Goal: Transaction & Acquisition: Register for event/course

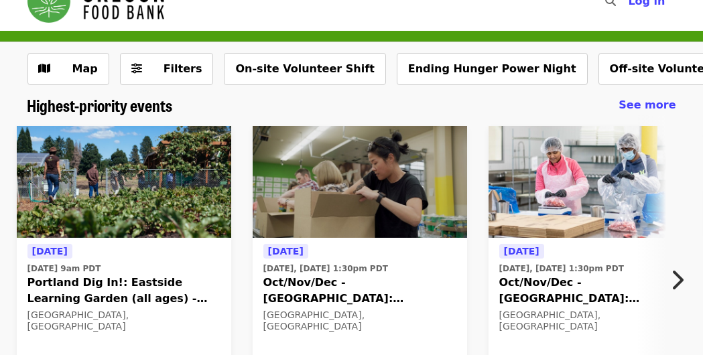
scroll to position [27, 0]
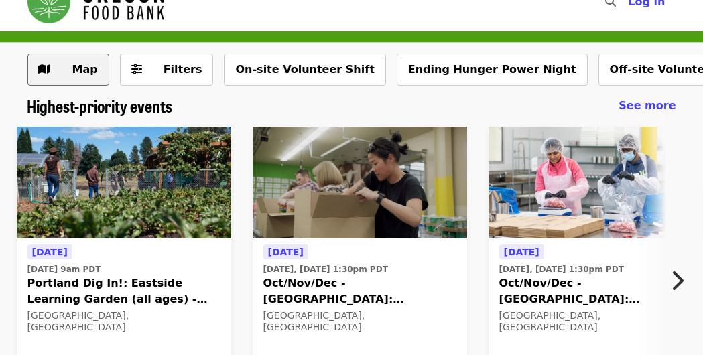
click at [79, 67] on span "Map" at bounding box center [84, 69] width 25 height 13
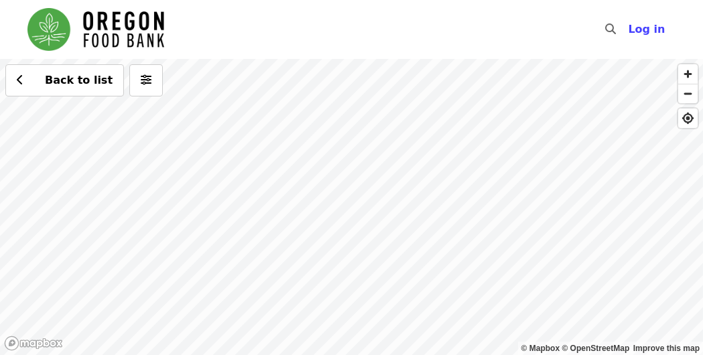
click at [323, 200] on div "Back to list" at bounding box center [351, 207] width 703 height 296
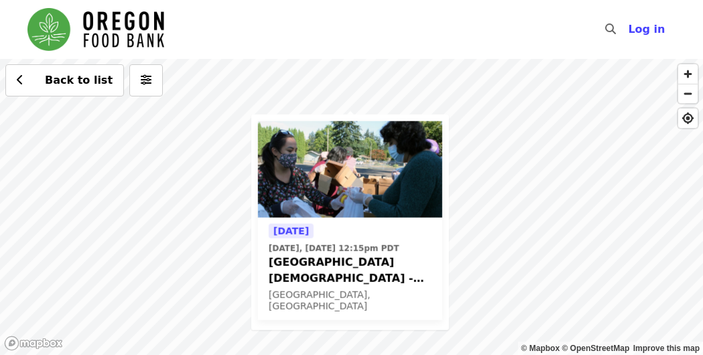
click at [318, 74] on div "Today Today, Oct 13 @ 12:15pm PDT Beaverton First United Methodist Church - Fre…" at bounding box center [351, 207] width 703 height 296
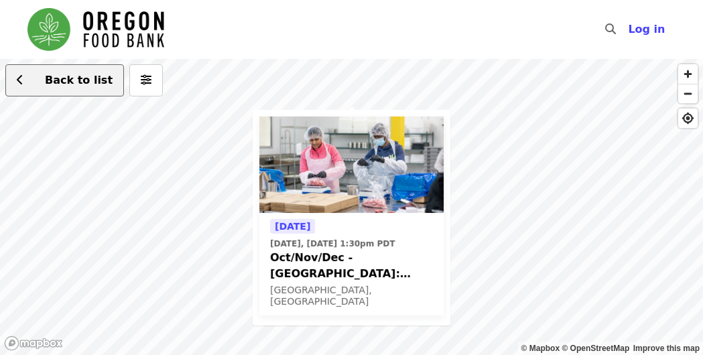
click at [70, 76] on span "Back to list" at bounding box center [79, 80] width 68 height 13
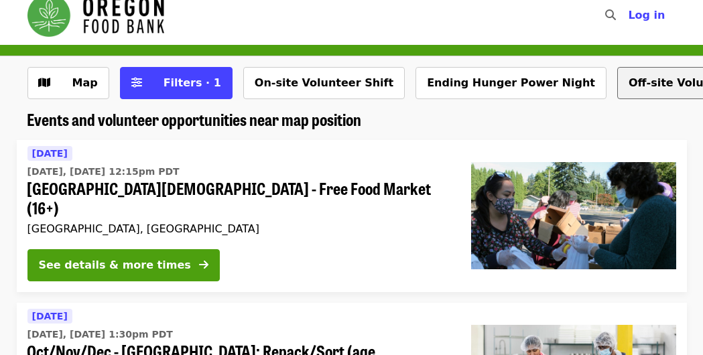
scroll to position [20, 0]
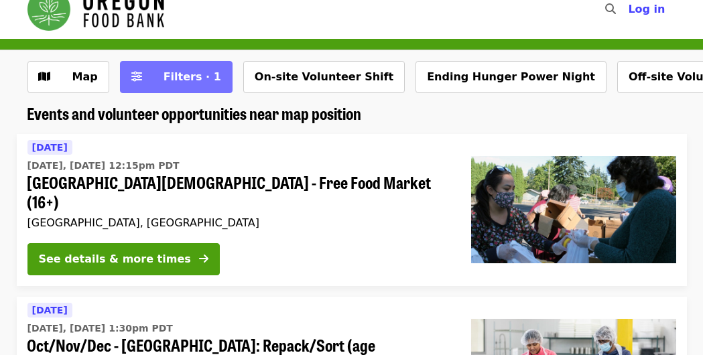
click at [163, 77] on span "Filters · 1" at bounding box center [192, 76] width 58 height 13
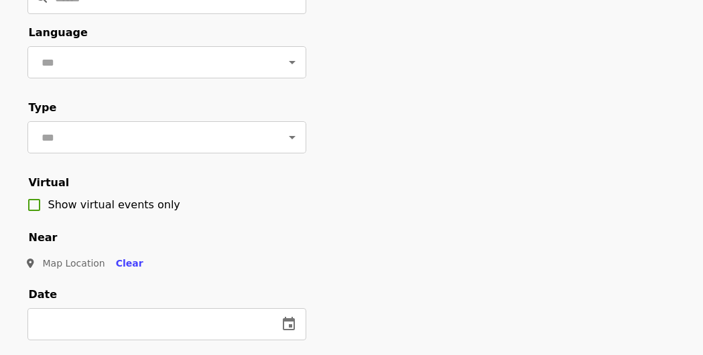
scroll to position [120, 0]
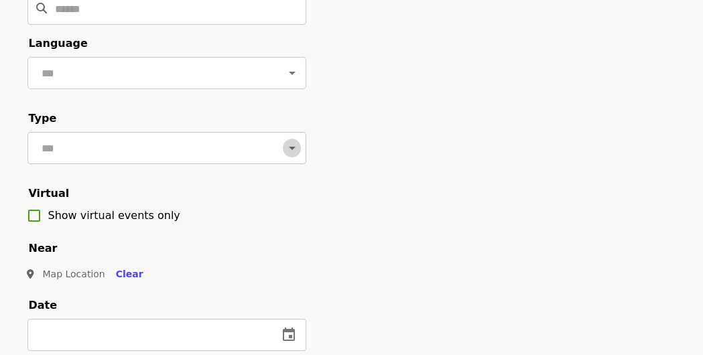
click at [293, 144] on icon "Open" at bounding box center [292, 148] width 16 height 16
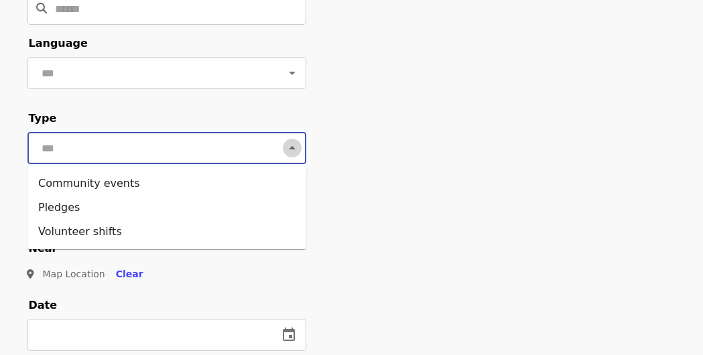
click at [293, 144] on icon "Close" at bounding box center [292, 148] width 16 height 16
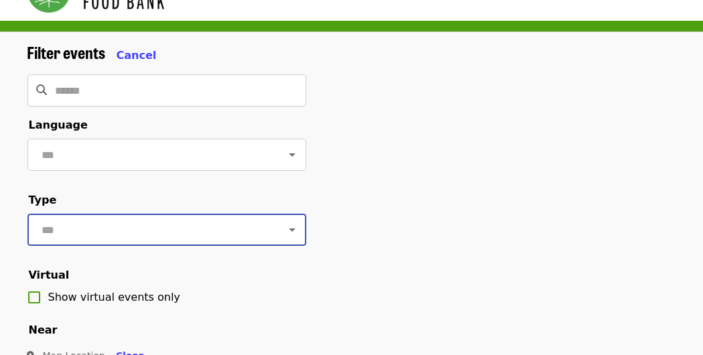
scroll to position [38, 0]
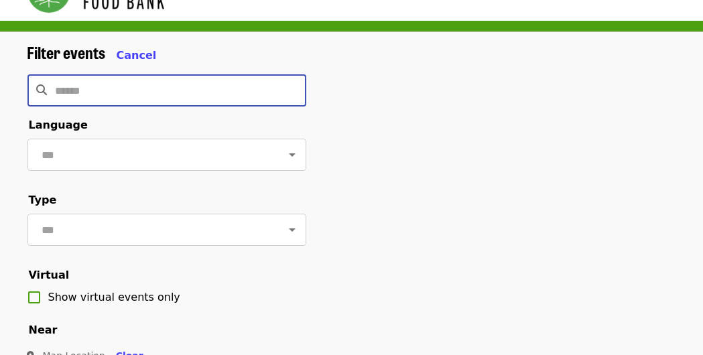
click at [271, 97] on input "Search" at bounding box center [181, 90] width 250 height 32
type input "*"
type input "*********"
click button "Clear" at bounding box center [129, 356] width 49 height 25
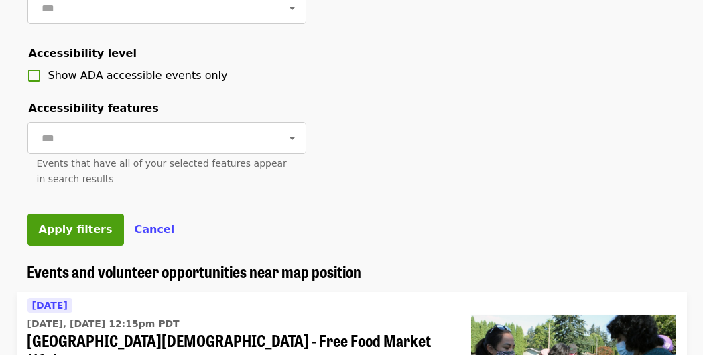
scroll to position [585, 0]
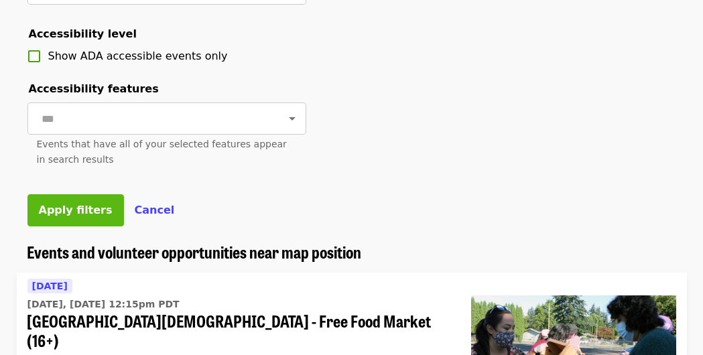
click at [67, 206] on span "Apply filters" at bounding box center [76, 210] width 74 height 13
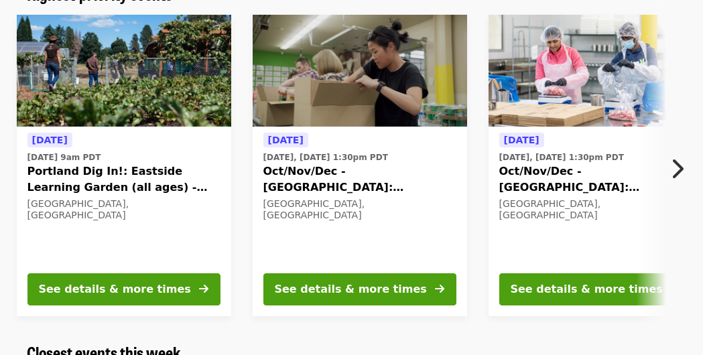
scroll to position [149, 0]
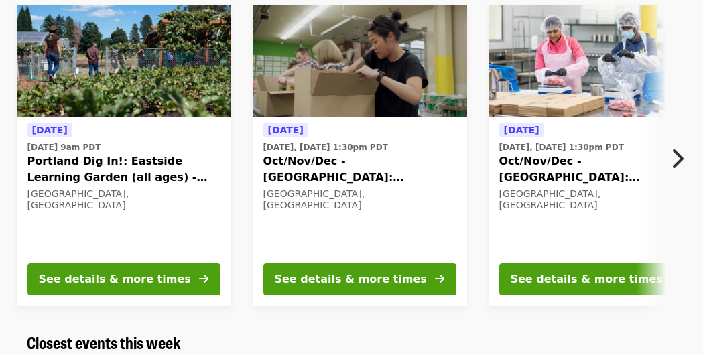
click at [678, 161] on icon "chevron-right icon" at bounding box center [676, 158] width 13 height 25
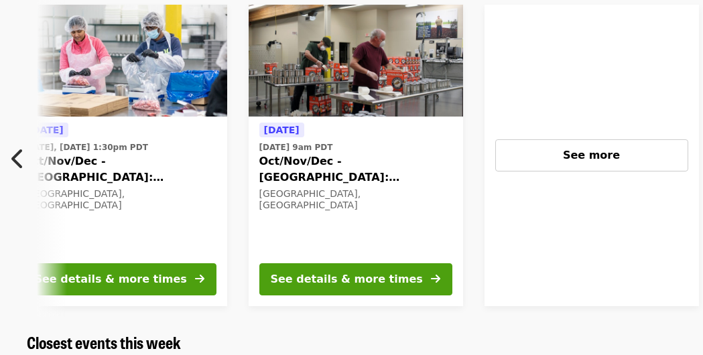
scroll to position [0, 484]
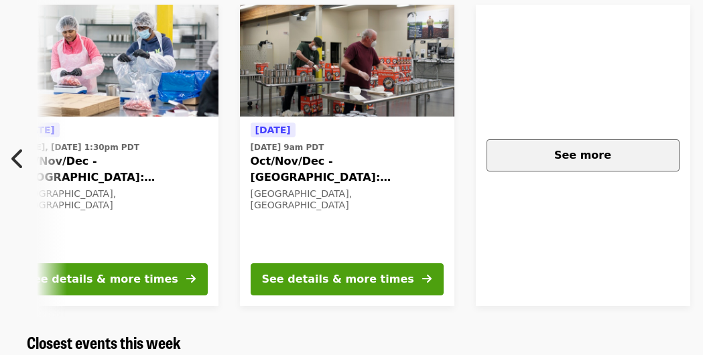
click at [627, 156] on div "See more" at bounding box center [583, 155] width 170 height 16
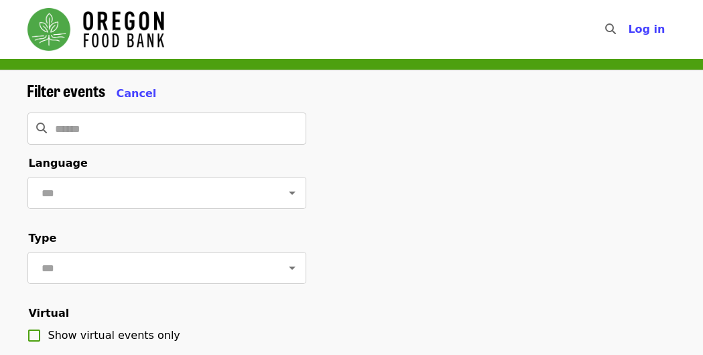
click at [114, 85] on div "Filter events Cancel" at bounding box center [166, 91] width 279 height 21
click at [117, 90] on span "Cancel" at bounding box center [137, 93] width 40 height 13
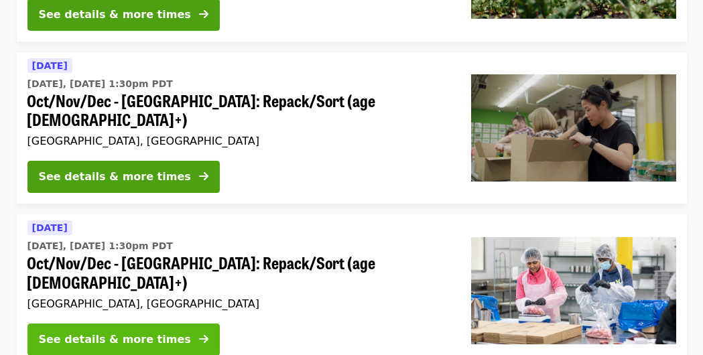
scroll to position [262, 0]
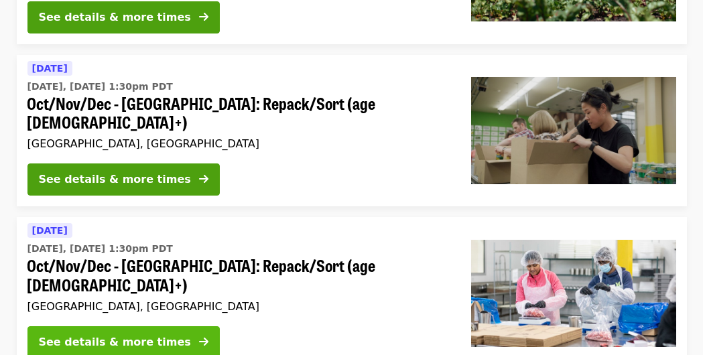
click at [170, 326] on button "See details & more times" at bounding box center [123, 342] width 192 height 32
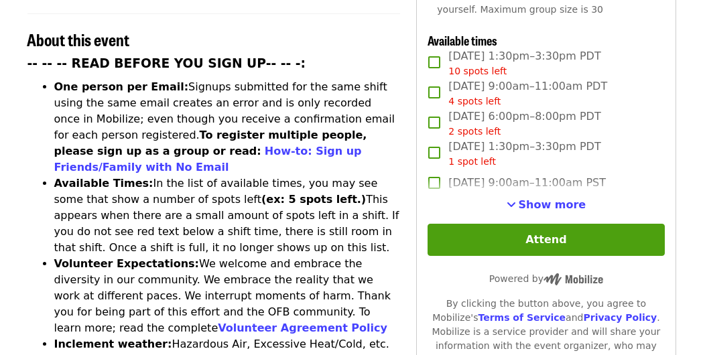
scroll to position [518, 0]
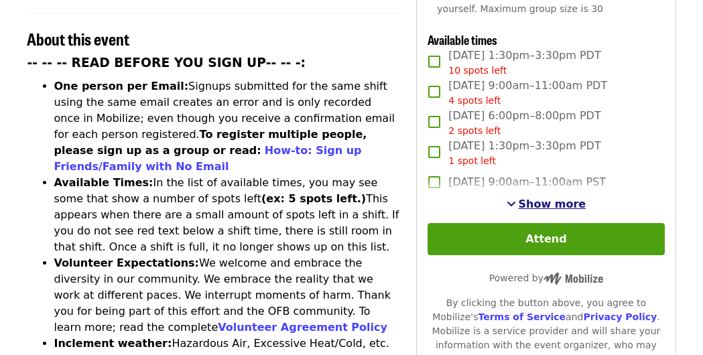
click at [516, 198] on span "See more timeslots" at bounding box center [510, 203] width 9 height 11
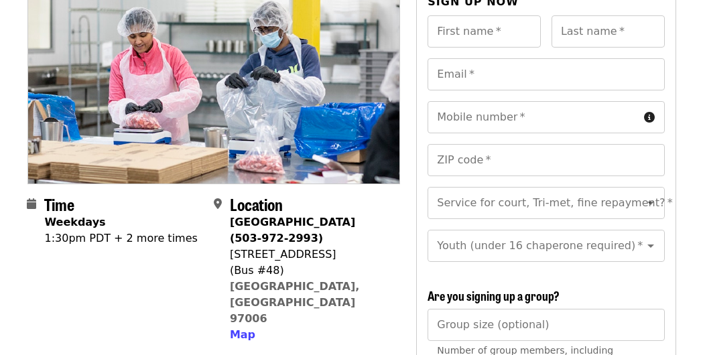
scroll to position [42, 0]
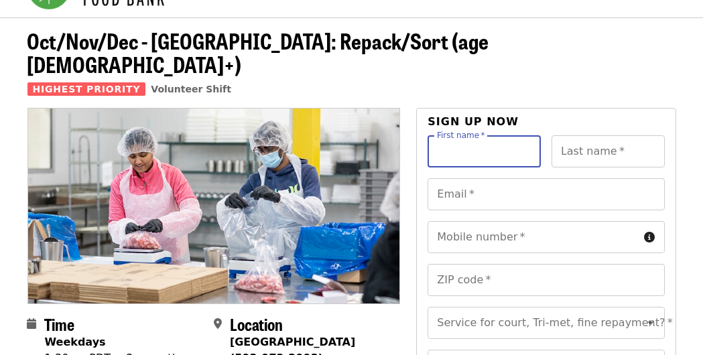
click at [502, 135] on input "First name   *" at bounding box center [483, 151] width 113 height 32
type input "*******"
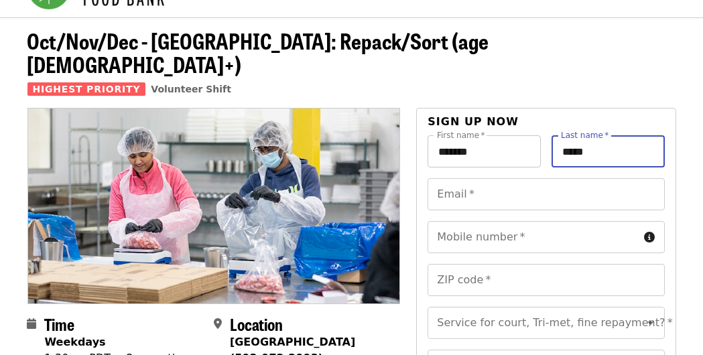
type input "*****"
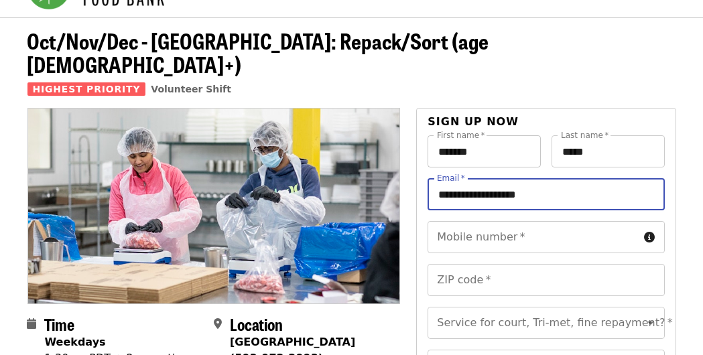
type input "**********"
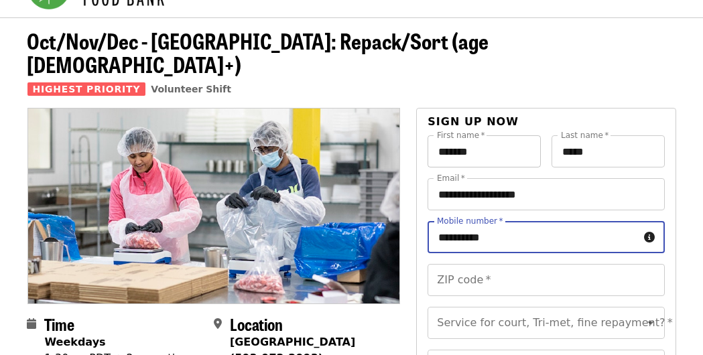
type input "**********"
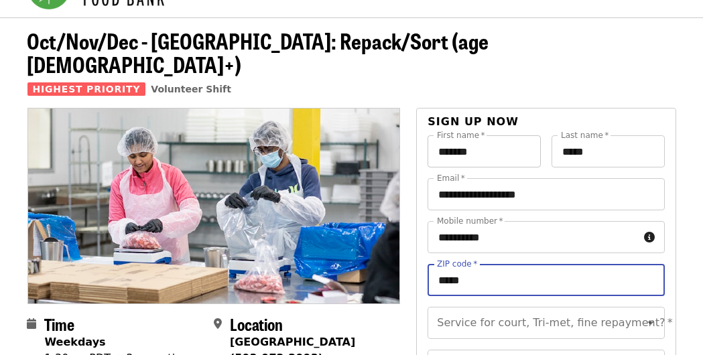
type input "*****"
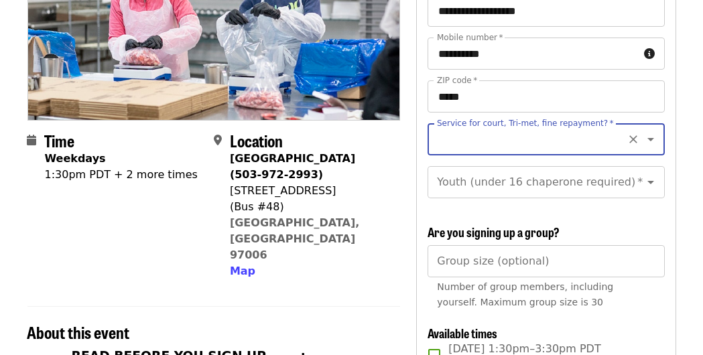
scroll to position [232, 0]
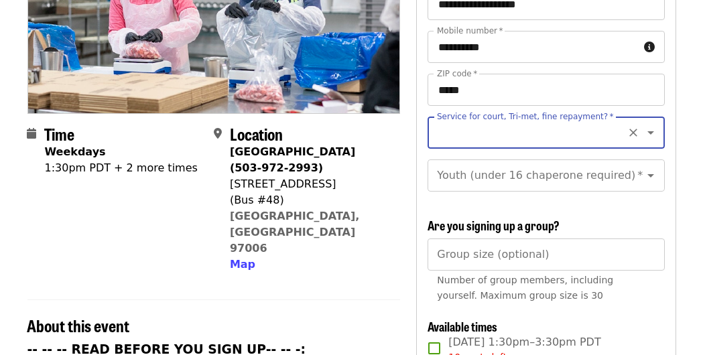
click at [579, 218] on h3 "Are you signing up a group?" at bounding box center [545, 225] width 236 height 15
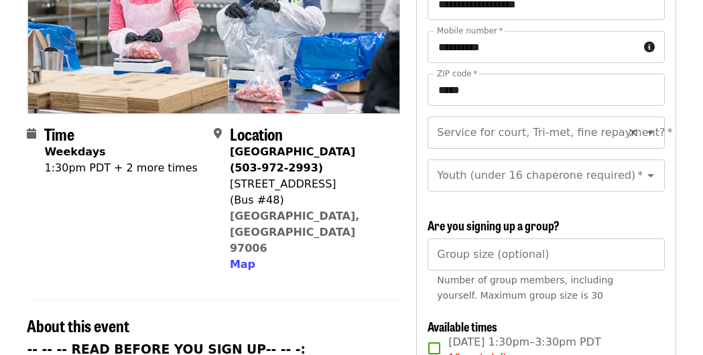
click at [649, 131] on icon "Open" at bounding box center [650, 132] width 7 height 3
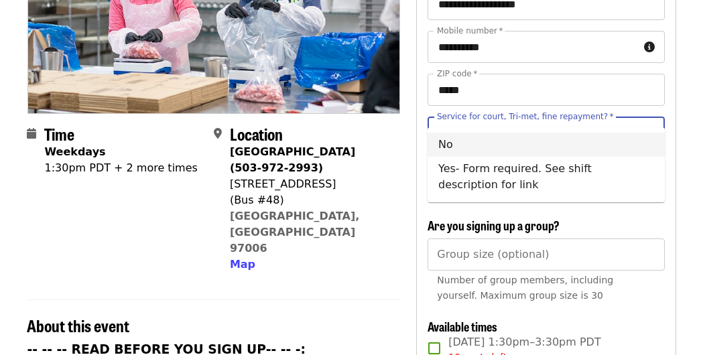
click at [628, 141] on li "No" at bounding box center [545, 145] width 237 height 24
type input "**"
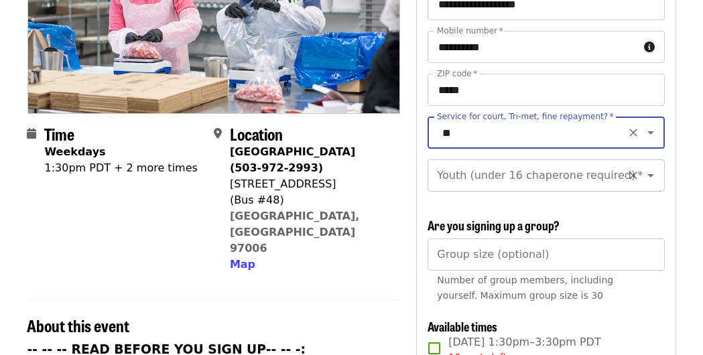
click at [650, 167] on icon "Open" at bounding box center [650, 175] width 16 height 16
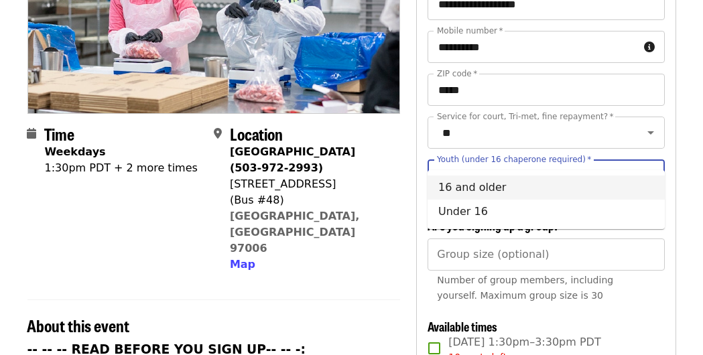
click at [601, 182] on li "16 and older" at bounding box center [545, 187] width 237 height 24
type input "**********"
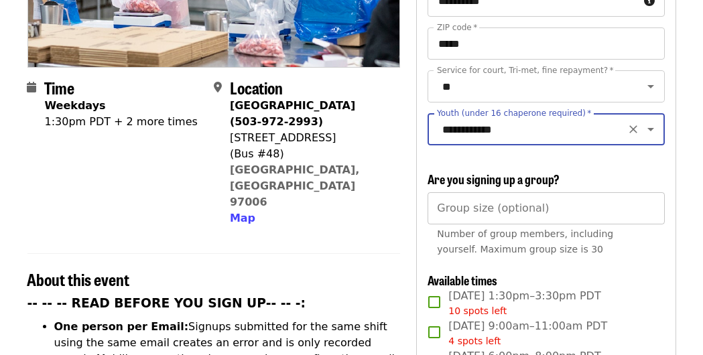
scroll to position [293, 0]
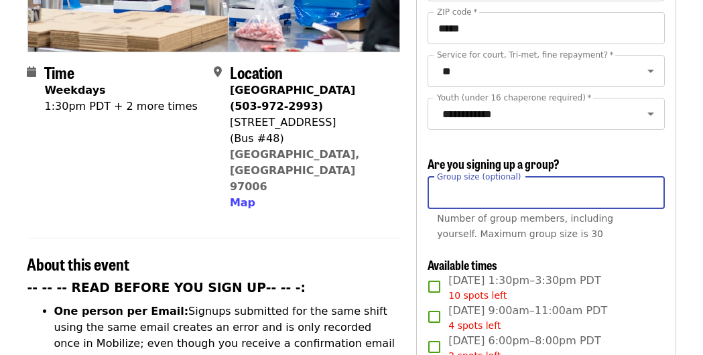
click at [613, 177] on input "Group size (optional)" at bounding box center [545, 193] width 236 height 32
click at [652, 177] on input "*" at bounding box center [545, 193] width 236 height 32
type input "*"
click at [652, 177] on input "*" at bounding box center [545, 193] width 236 height 32
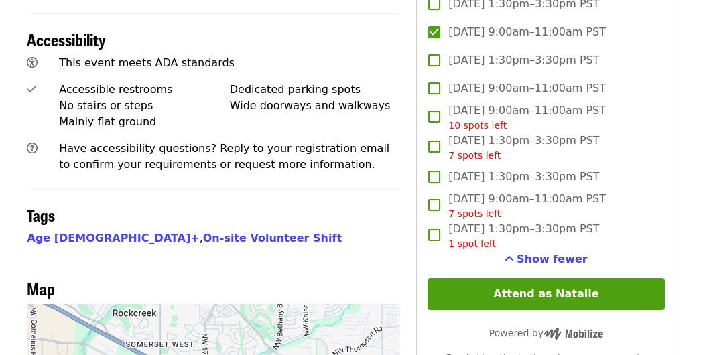
scroll to position [977, 0]
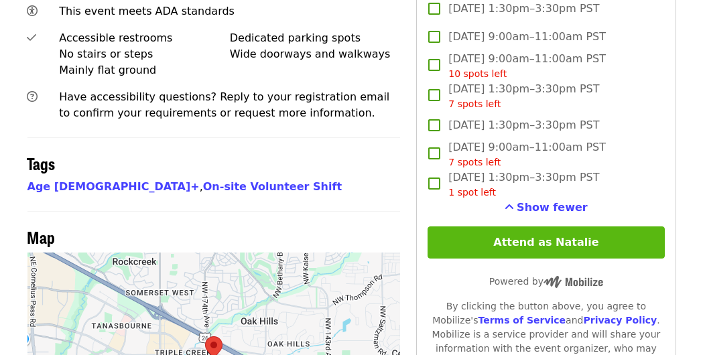
click at [528, 226] on button "Attend as Natalie" at bounding box center [545, 242] width 236 height 32
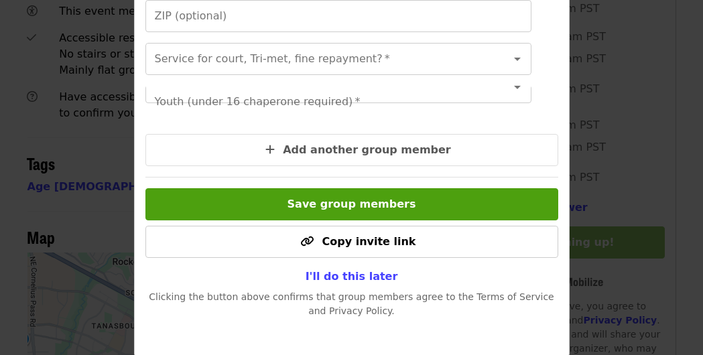
scroll to position [423, 0]
click at [341, 273] on span "I'll do this later" at bounding box center [351, 276] width 92 height 13
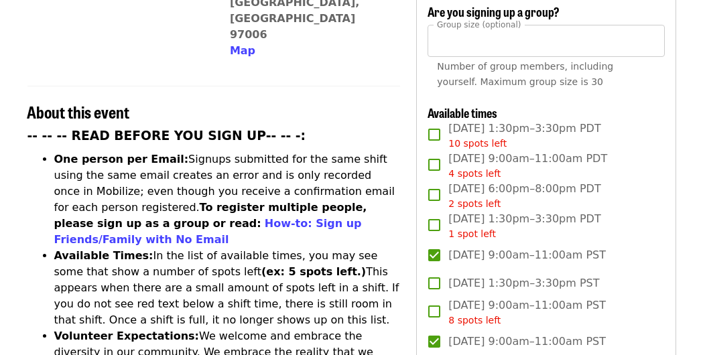
scroll to position [291, 0]
